Goal: Find specific page/section: Find specific page/section

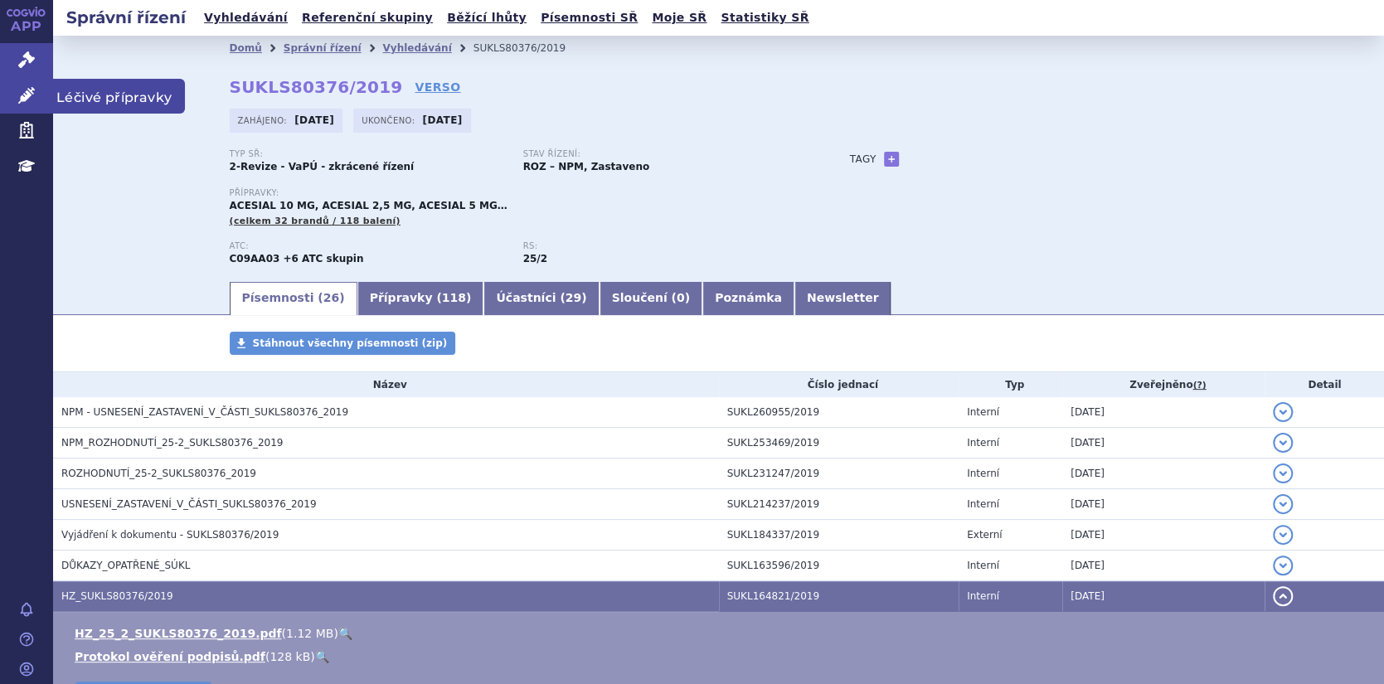
scroll to position [249, 0]
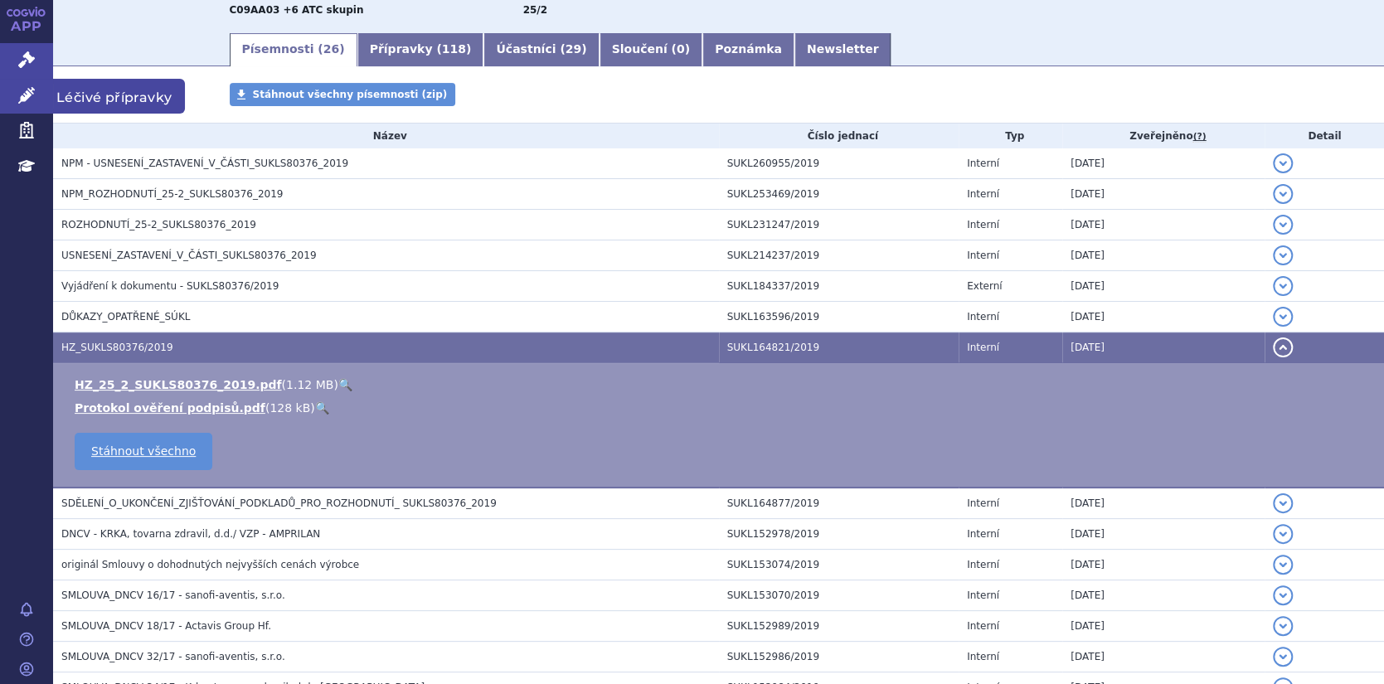
click at [15, 92] on link "Léčivé přípravky" at bounding box center [26, 96] width 53 height 35
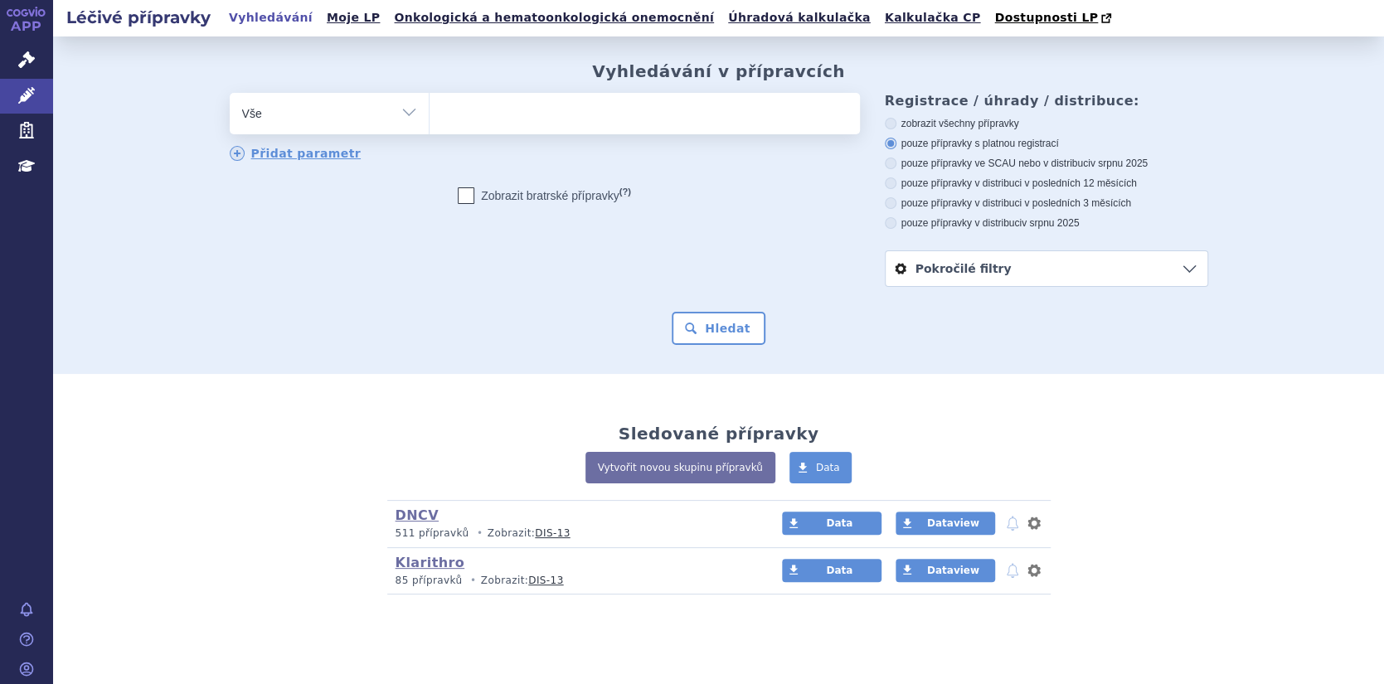
click at [454, 111] on ul at bounding box center [645, 110] width 430 height 35
click at [430, 111] on select at bounding box center [429, 112] width 1 height 41
paste input "C03CA01"
type input "C03CA01"
select select "C03CA01"
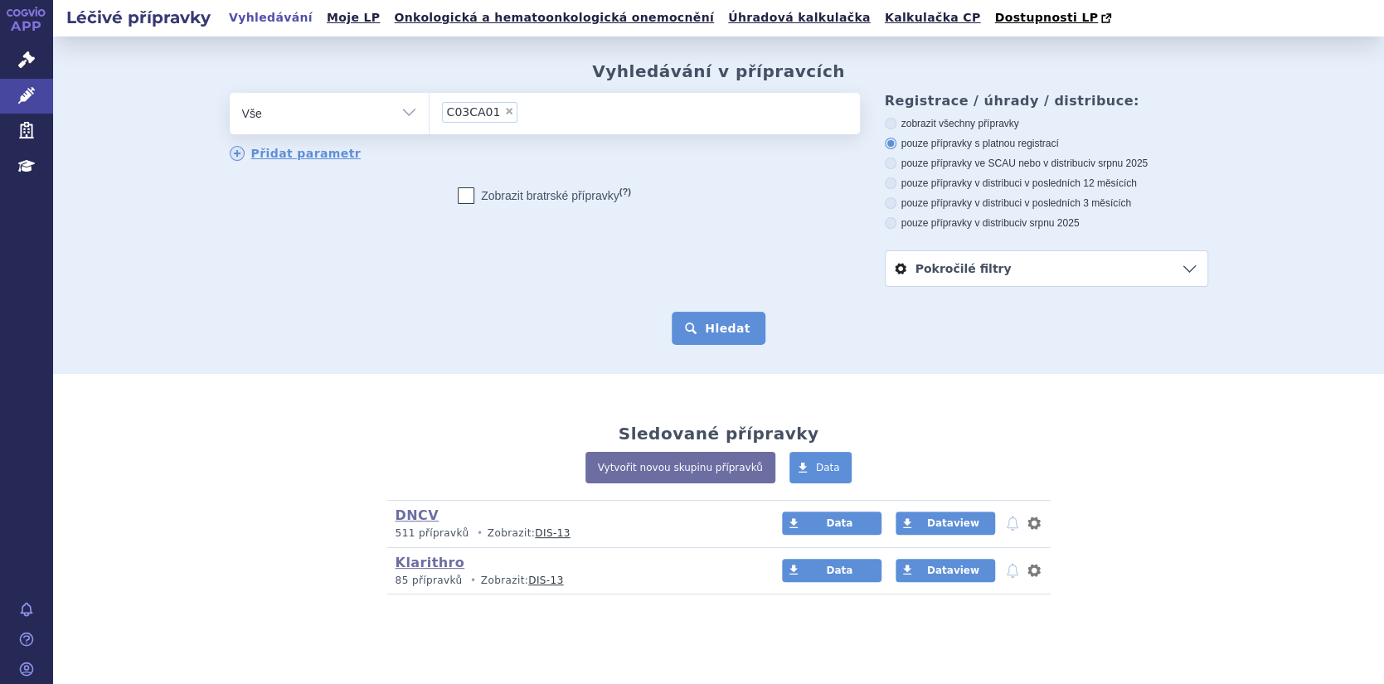
click at [728, 333] on button "Hledat" at bounding box center [719, 328] width 94 height 33
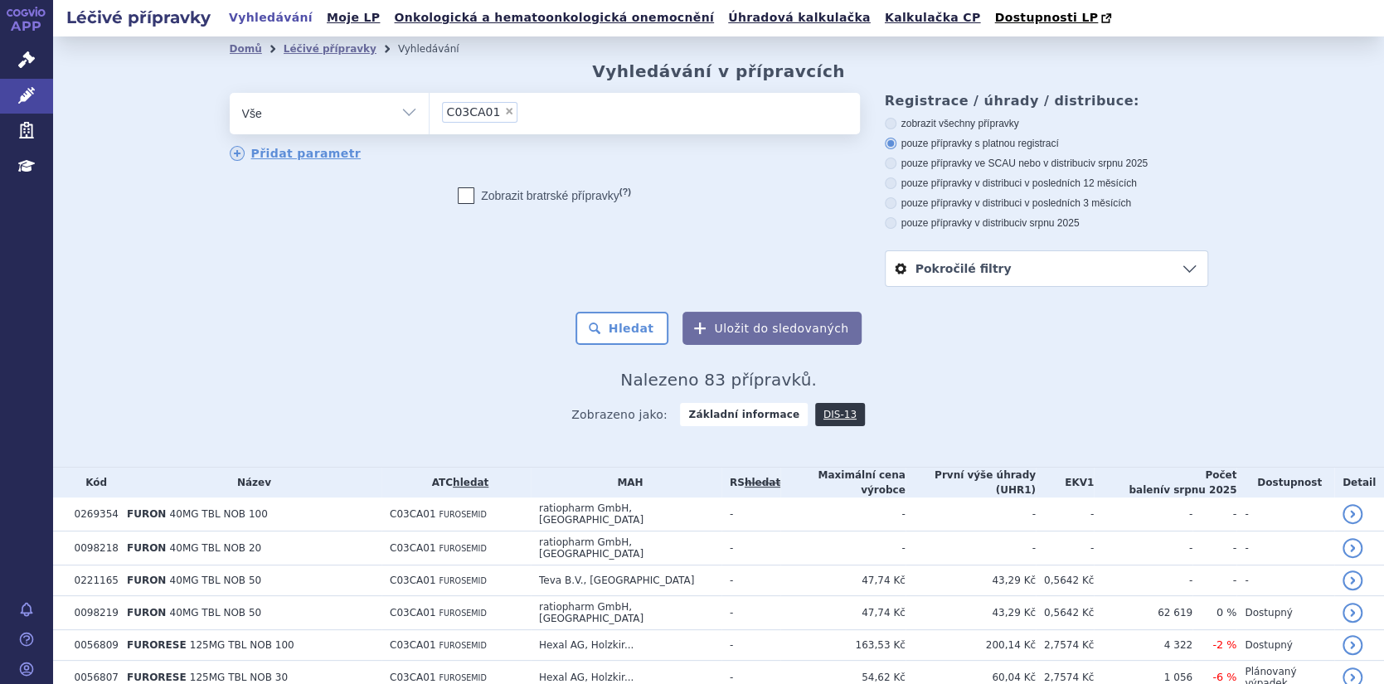
click at [404, 110] on select "Vše Přípravek/SUKL kód MAH VPOIS ATC/Aktivní látka Léková forma Síla" at bounding box center [329, 111] width 199 height 37
select select "filter-dosage-form"
click at [230, 94] on select "Vše Přípravek/SUKL kód MAH VPOIS ATC/Aktivní látka Léková forma Síla" at bounding box center [329, 111] width 199 height 37
click at [403, 109] on select "Vše Přípravek/SUKL kód MAH VPOIS ATC/Aktivní látka Léková forma Síla" at bounding box center [329, 111] width 199 height 37
click at [230, 94] on select "Vše Přípravek/SUKL kód MAH VPOIS ATC/Aktivní látka Léková forma Síla" at bounding box center [329, 111] width 199 height 37
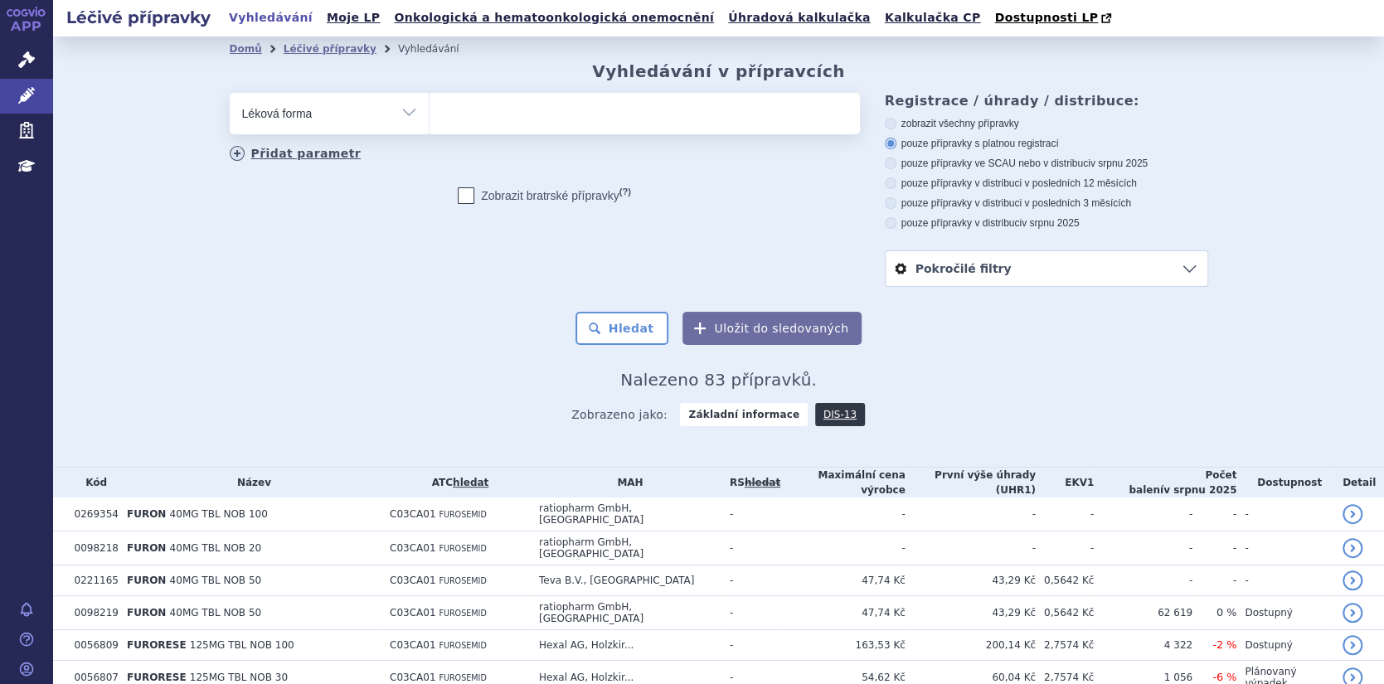
click at [270, 148] on link "Přidat parametr" at bounding box center [296, 153] width 132 height 15
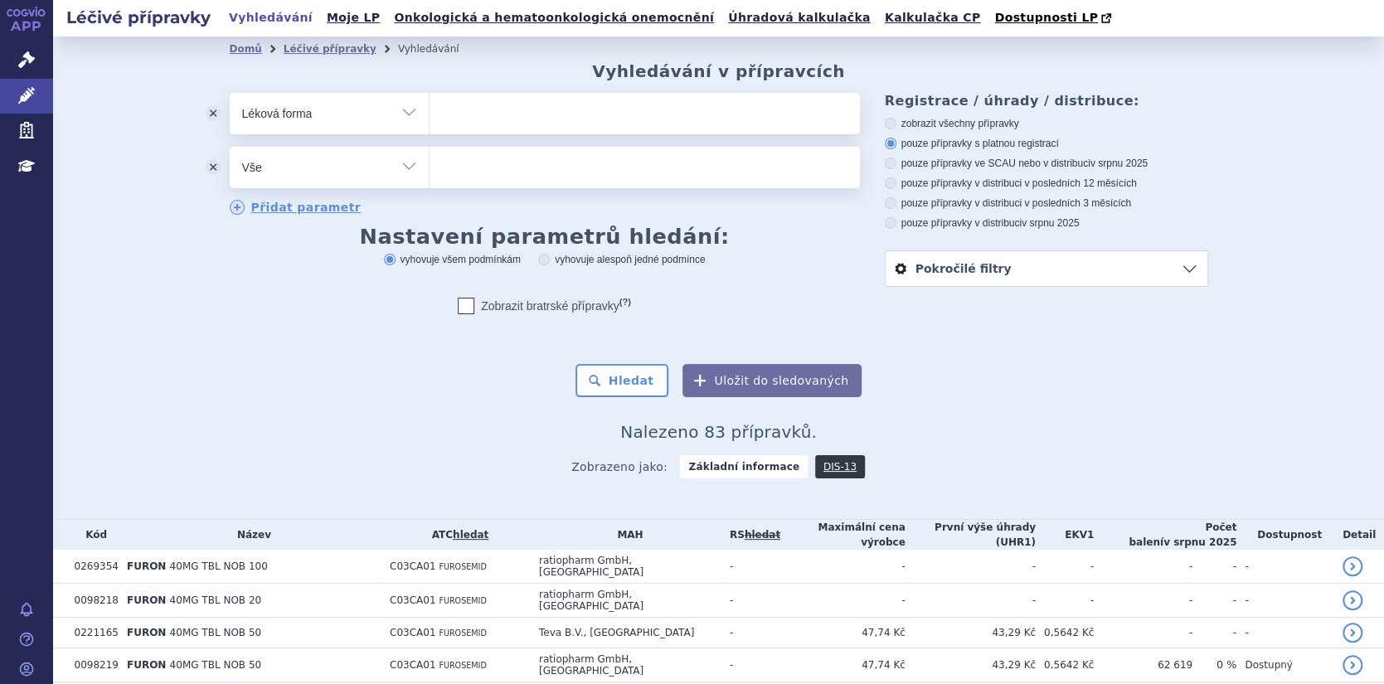
click at [479, 169] on ul at bounding box center [645, 164] width 430 height 35
click at [430, 169] on select at bounding box center [429, 166] width 1 height 41
click at [457, 117] on ul at bounding box center [645, 110] width 430 height 35
click at [430, 117] on select at bounding box center [429, 112] width 1 height 41
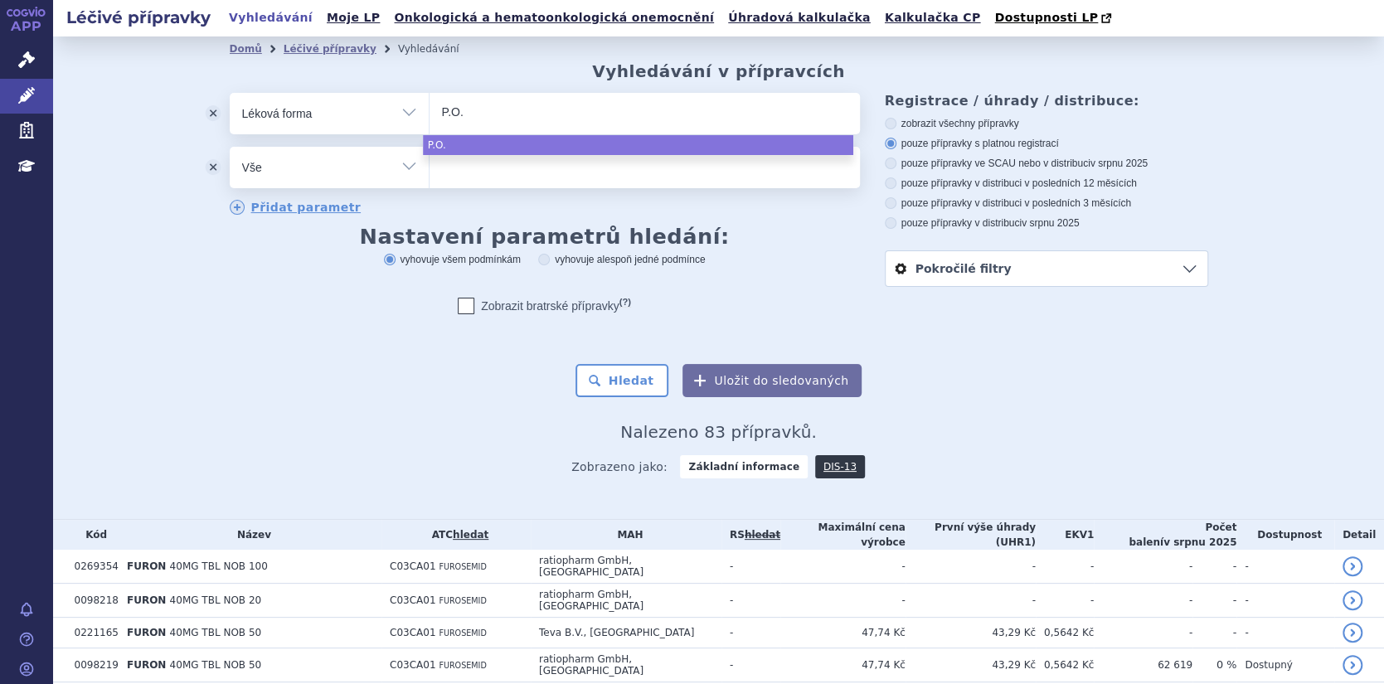
type input "P.O."
click at [442, 177] on li at bounding box center [446, 165] width 9 height 24
click at [430, 177] on select at bounding box center [429, 166] width 1 height 41
select select "P.O."
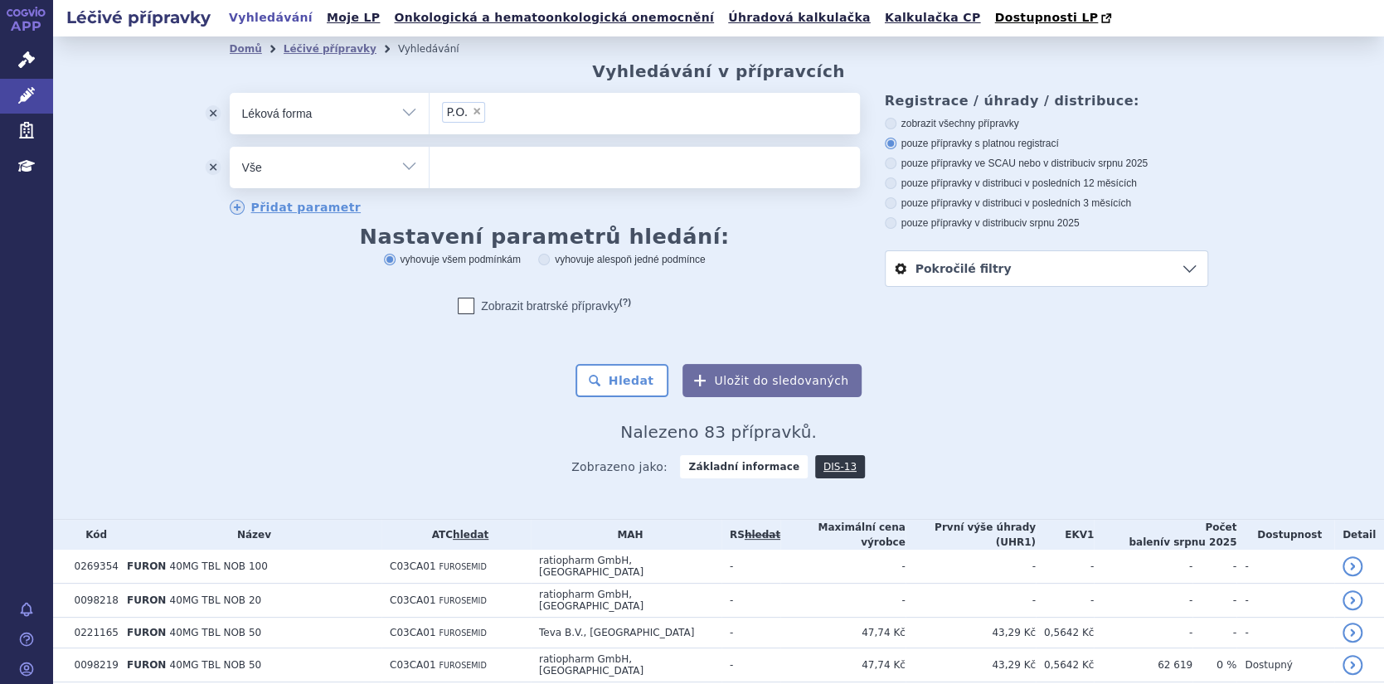
paste input "C03CA01"
type input "C03CA01"
select select "C03CA01"
click at [606, 379] on button "Hledat" at bounding box center [623, 380] width 94 height 33
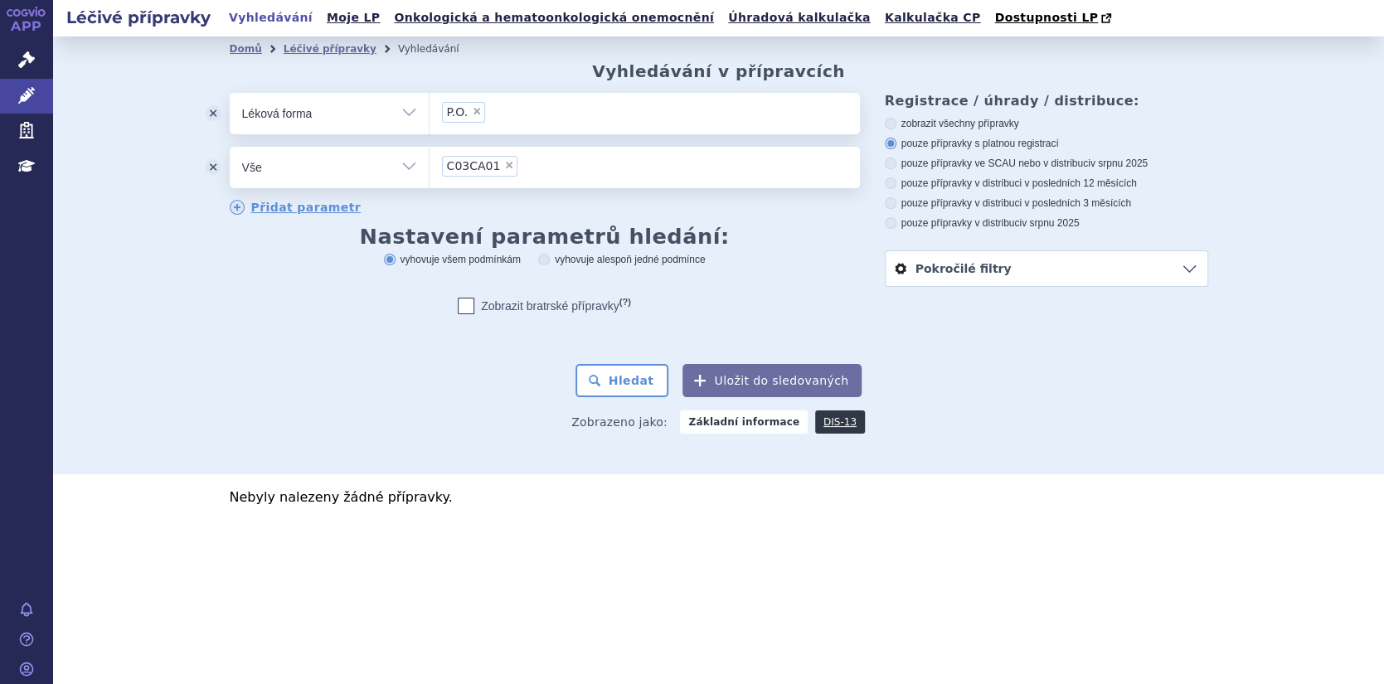
click at [213, 110] on button "odstranit" at bounding box center [213, 113] width 33 height 41
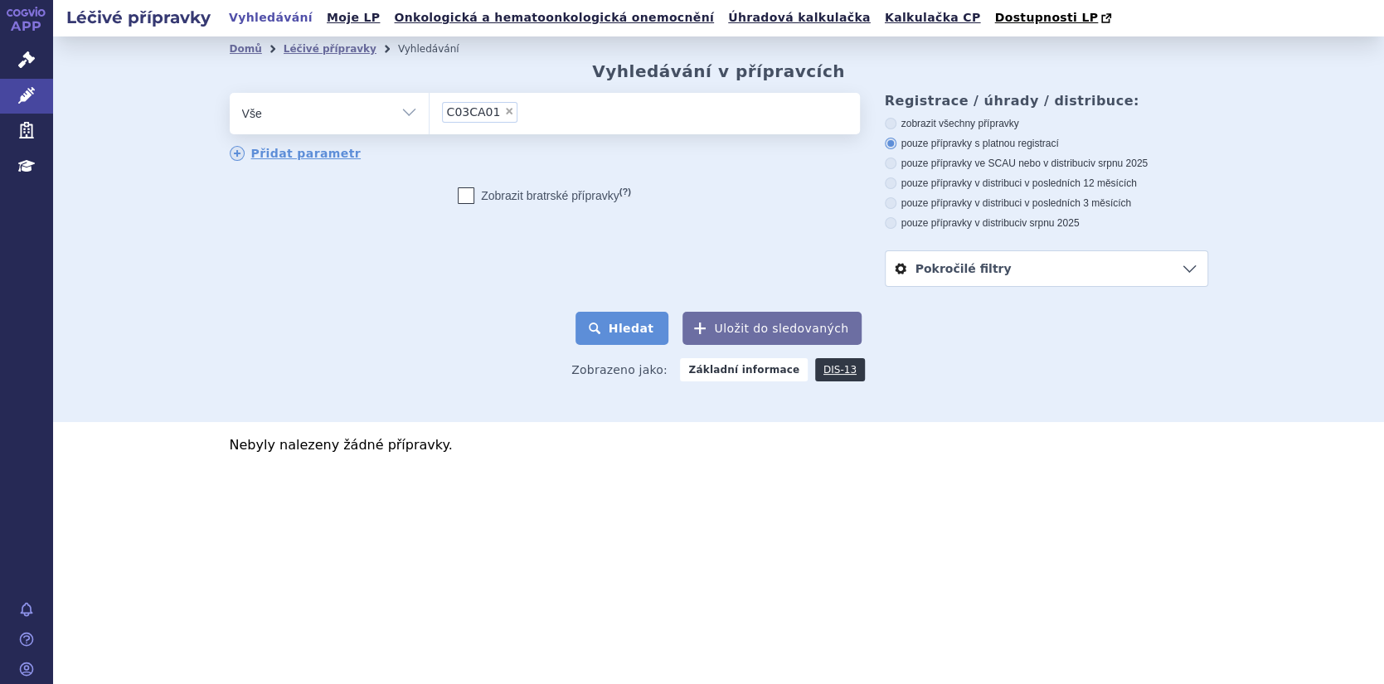
click at [623, 327] on button "Hledat" at bounding box center [623, 328] width 94 height 33
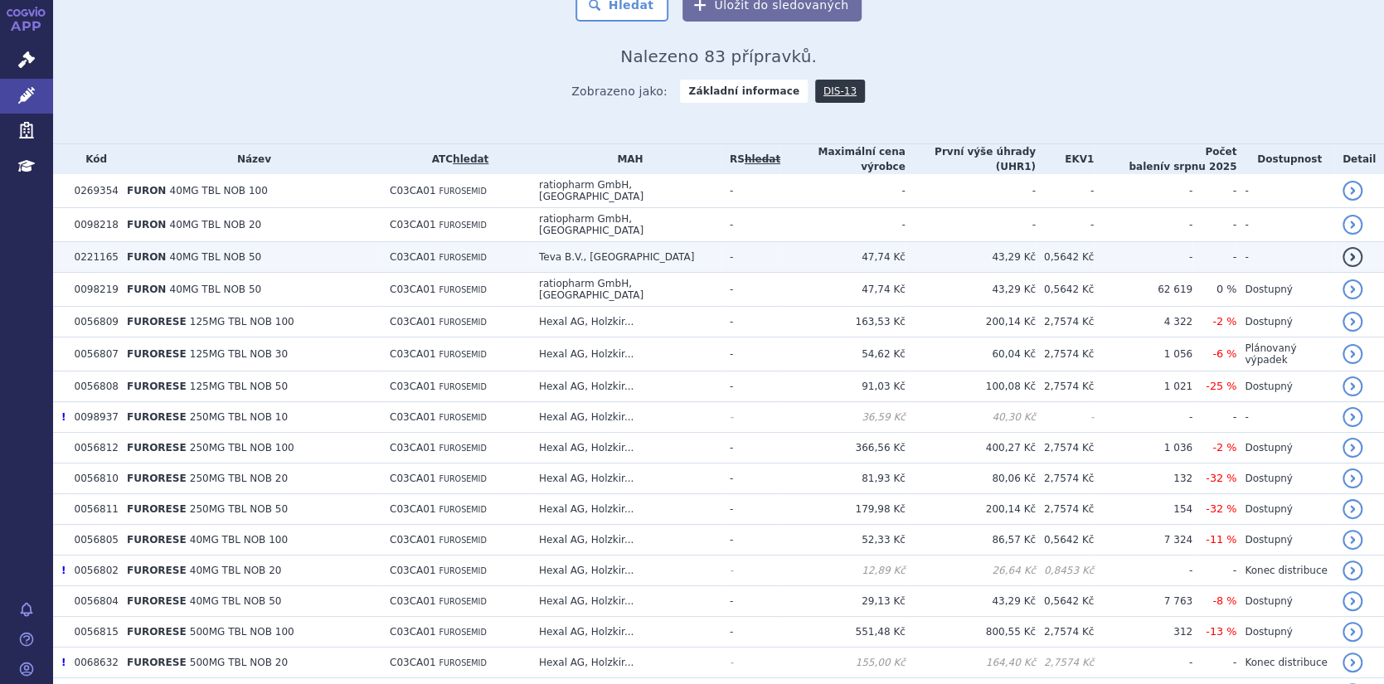
scroll to position [331, 0]
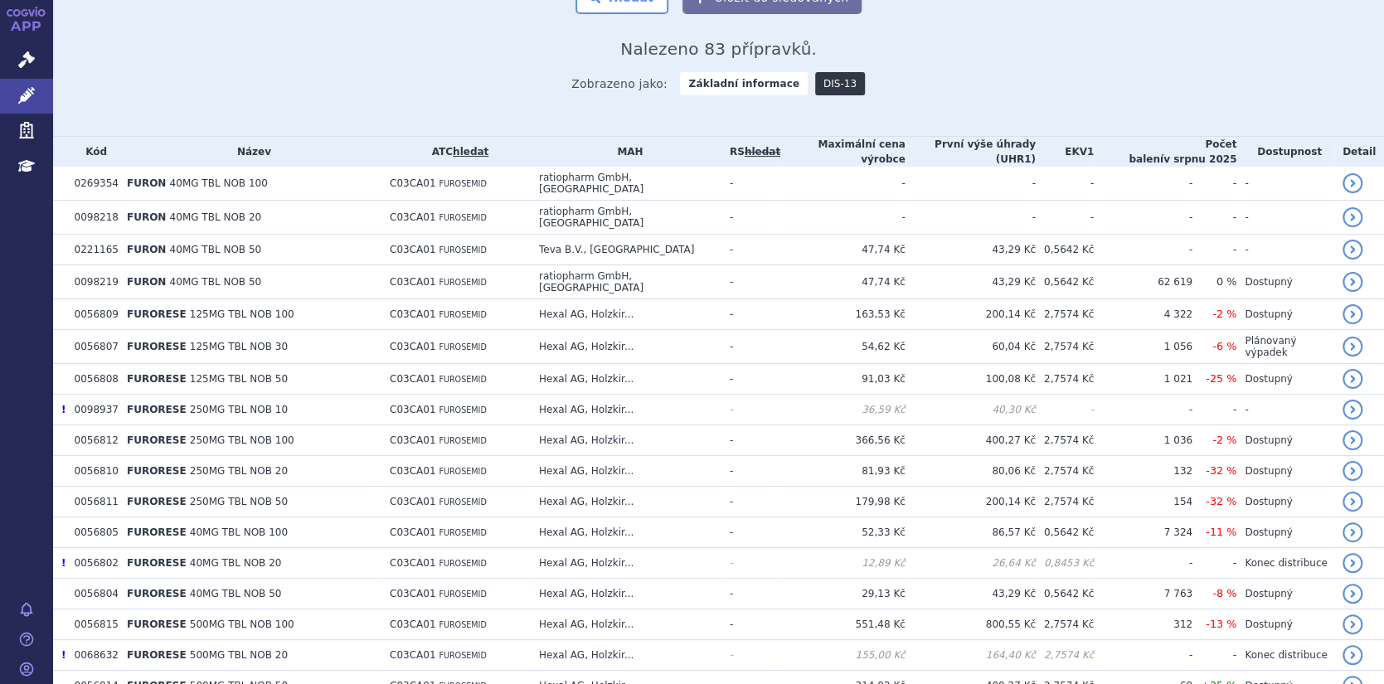
click at [827, 84] on link "DIS-13" at bounding box center [840, 83] width 50 height 23
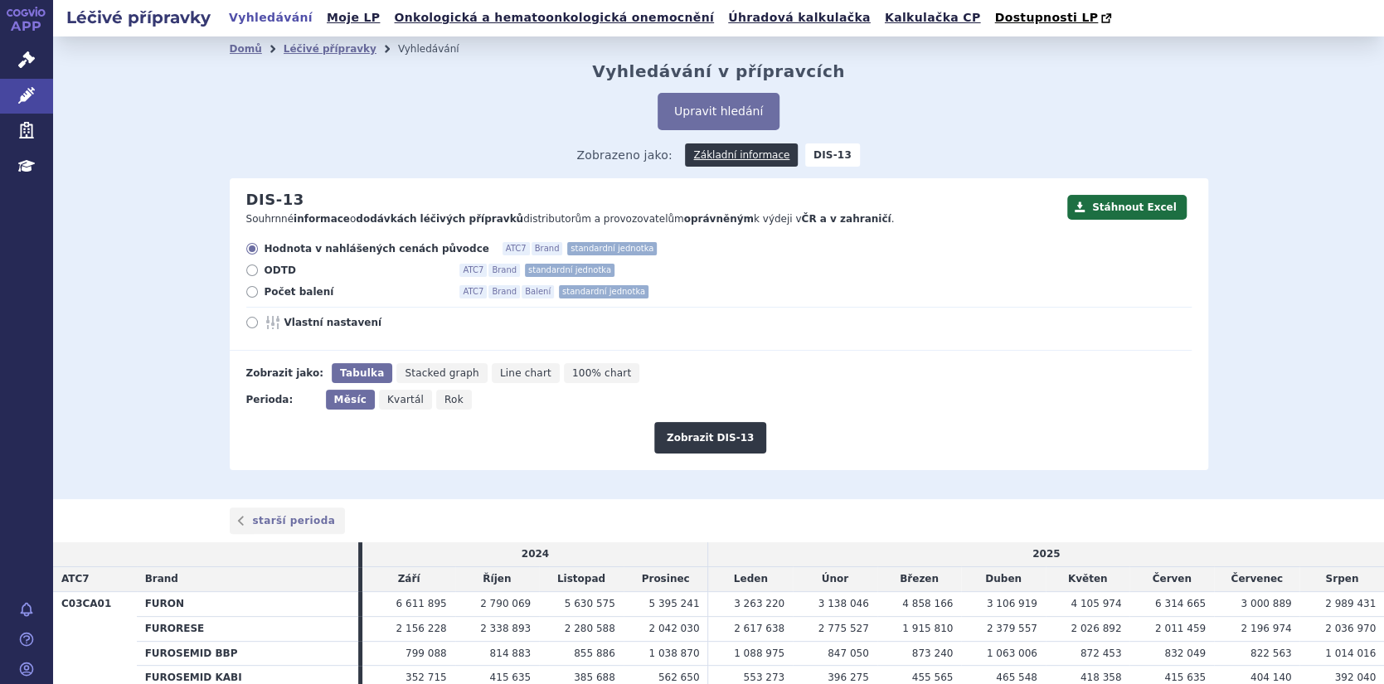
drag, startPoint x: 237, startPoint y: 292, endPoint x: 247, endPoint y: 292, distance: 10.0
click at [238, 292] on div "Hodnota v nahlášených cenách původce ATC7 Brand standardní jednotka ODTD ATC7 B…" at bounding box center [711, 296] width 962 height 109
click at [247, 292] on icon at bounding box center [252, 292] width 12 height 12
click at [248, 292] on input "Počet balení ATC7 Brand Balení standardní jednotka" at bounding box center [253, 294] width 11 height 11
radio input "true"
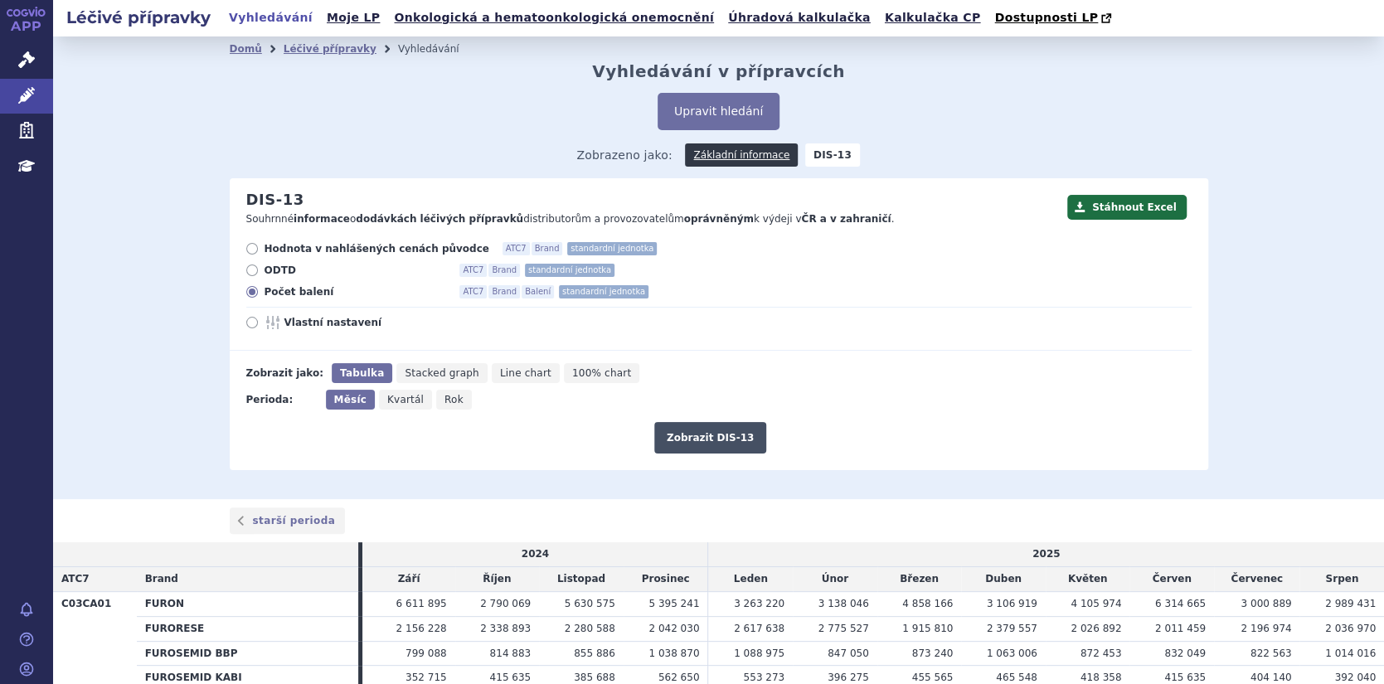
click at [740, 453] on button "Zobrazit DIS-13" at bounding box center [710, 438] width 112 height 32
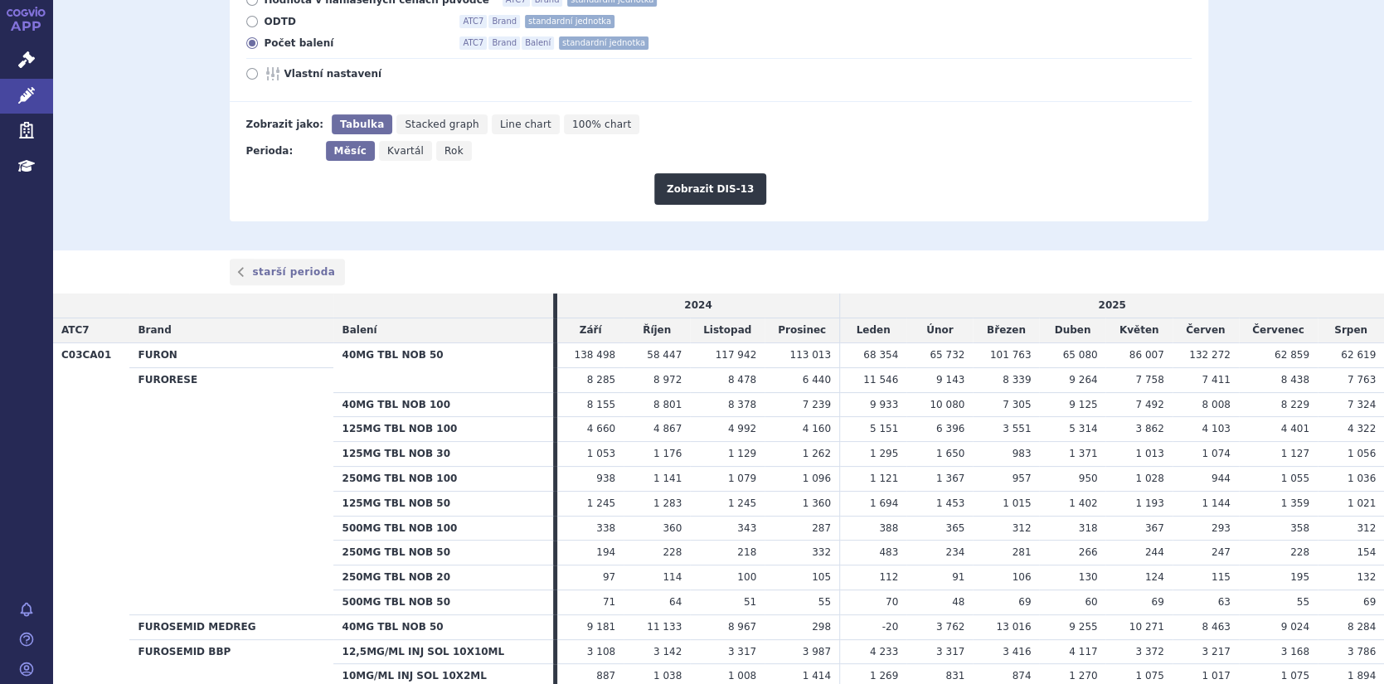
scroll to position [493, 0]
